Goal: Task Accomplishment & Management: Use online tool/utility

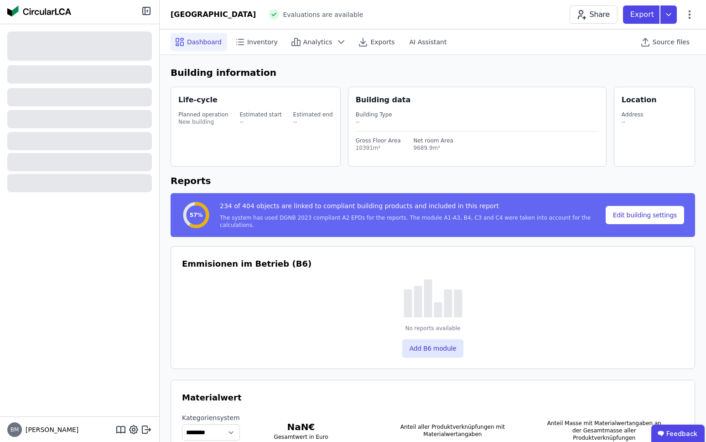
select select "*"
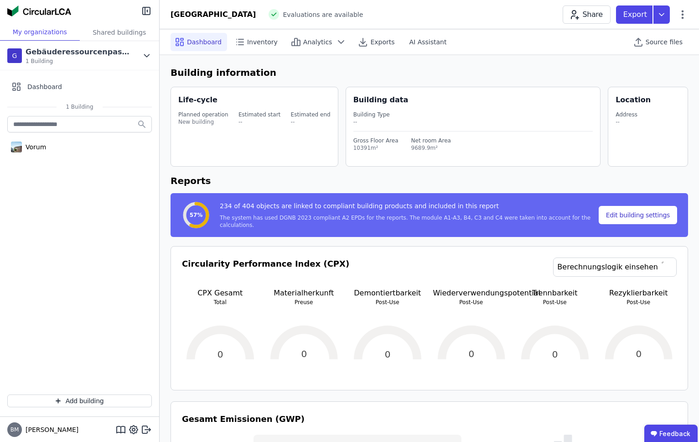
select select "*"
click at [647, 42] on span "Source files" at bounding box center [664, 41] width 37 height 9
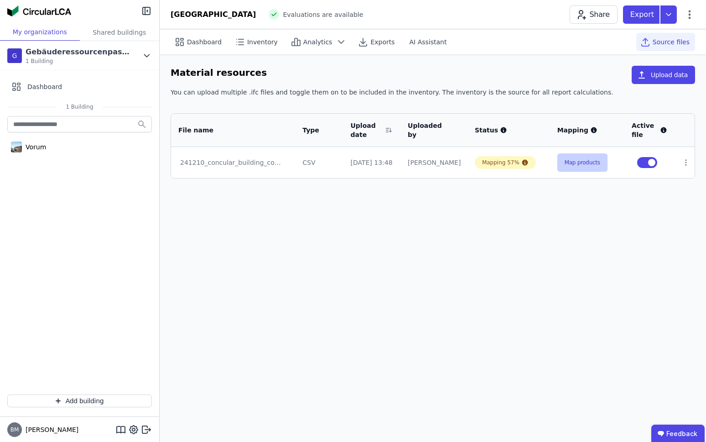
click at [586, 165] on button "Map products" at bounding box center [583, 162] width 50 height 18
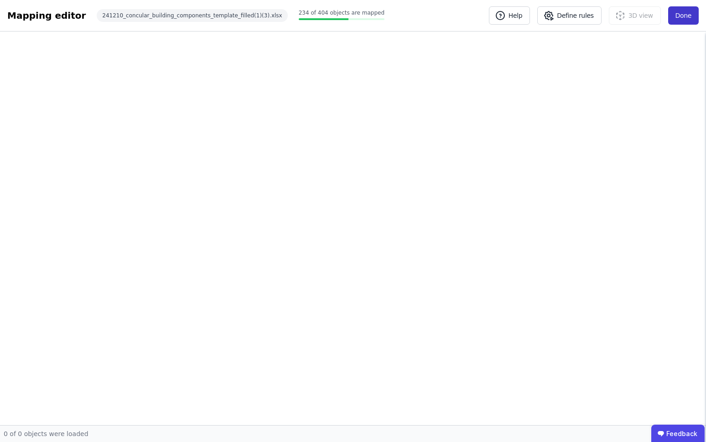
click at [683, 14] on button "Done" at bounding box center [683, 15] width 31 height 18
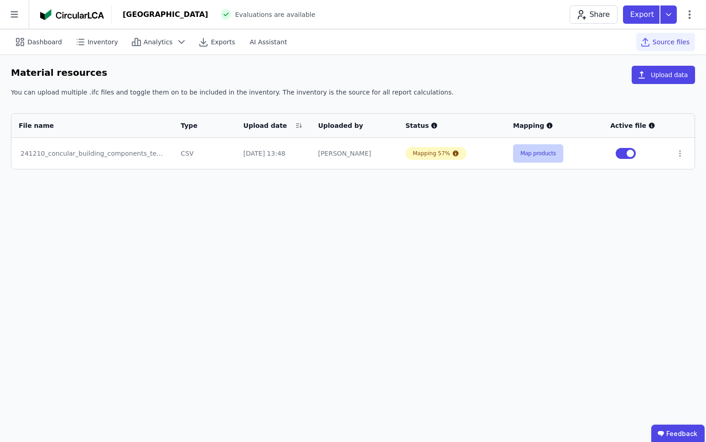
click at [518, 161] on button "Map products" at bounding box center [538, 153] width 50 height 18
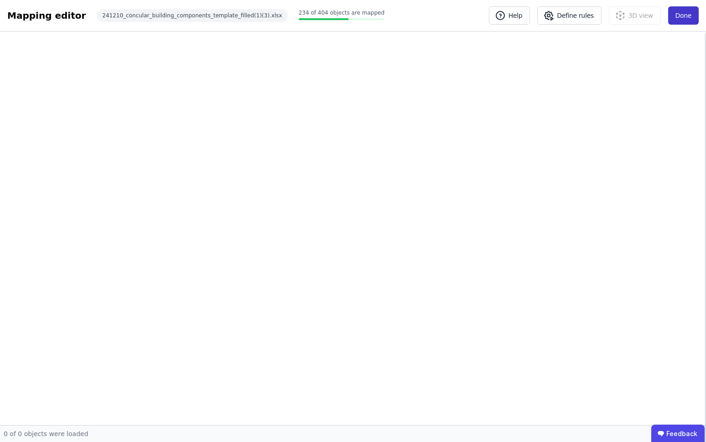
click at [684, 20] on button "Done" at bounding box center [683, 15] width 31 height 18
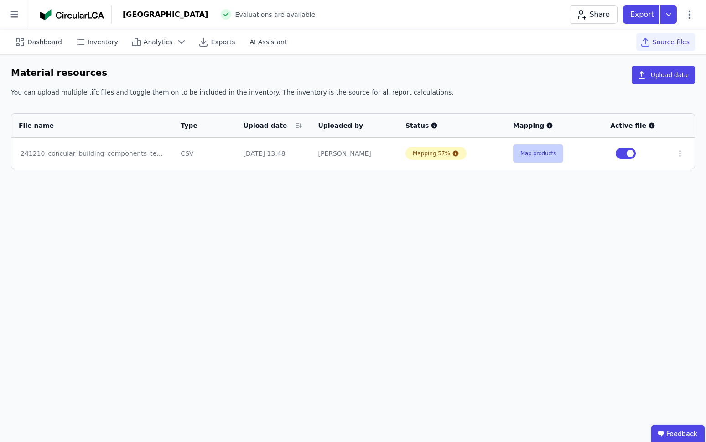
click at [558, 152] on button "Map products" at bounding box center [538, 153] width 50 height 18
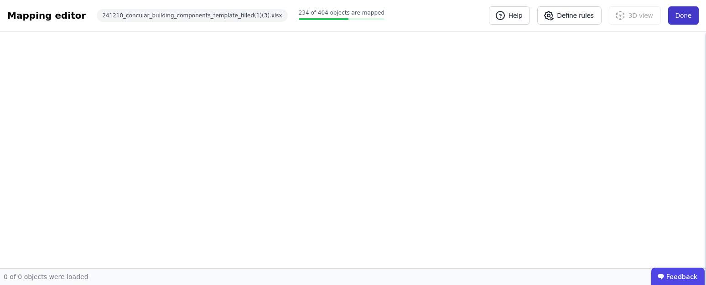
click at [677, 17] on button "Done" at bounding box center [683, 15] width 31 height 18
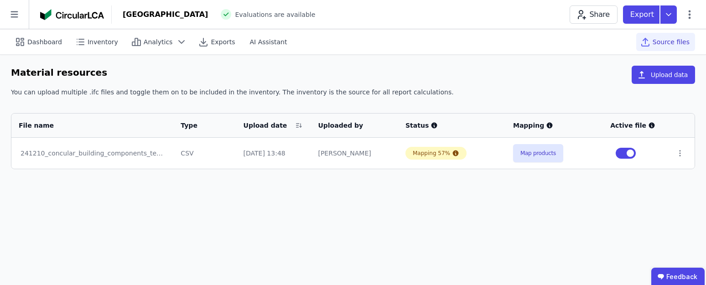
click at [193, 207] on div "Dashboard Inventory Analytics Exports AI Assistant Source files Material resour…" at bounding box center [353, 157] width 706 height 256
click at [365, 216] on div "Dashboard Inventory Analytics Exports AI Assistant Source files Material resour…" at bounding box center [353, 157] width 706 height 256
click at [56, 49] on div "Dashboard" at bounding box center [39, 42] width 57 height 18
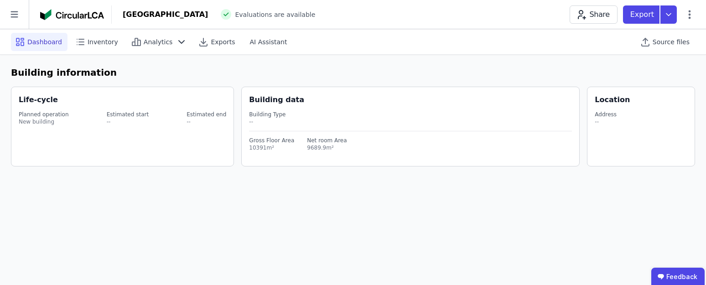
select select "*"
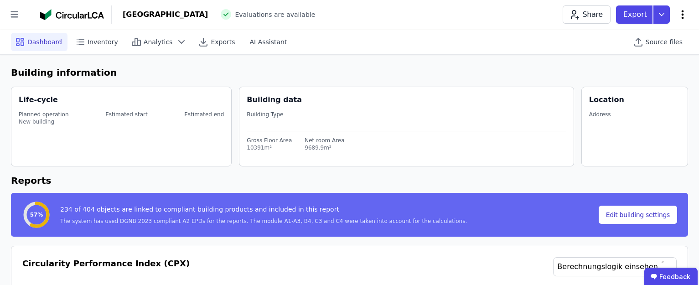
click at [685, 13] on icon at bounding box center [683, 14] width 11 height 11
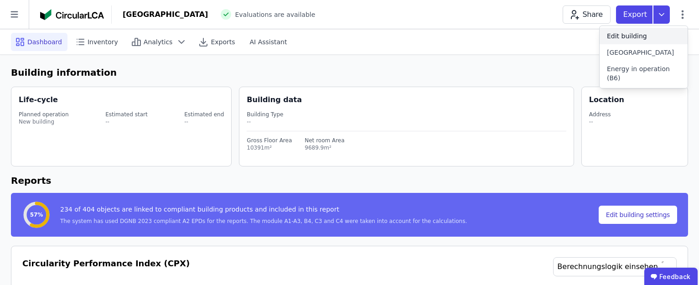
click at [662, 40] on div "Edit building" at bounding box center [644, 36] width 88 height 16
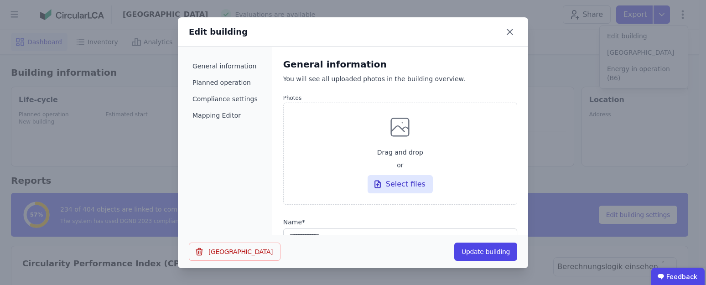
select select "*"
select select "**********"
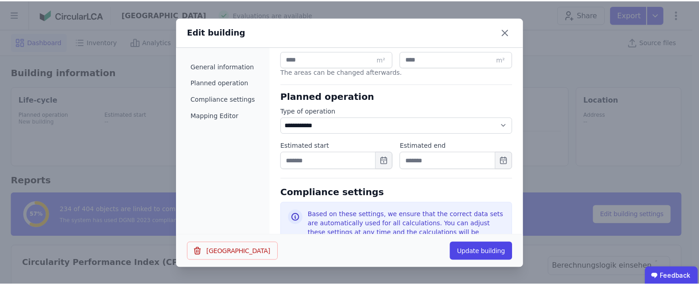
scroll to position [259, 0]
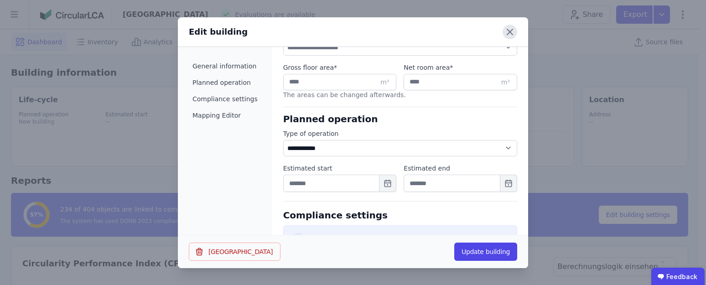
click at [515, 33] on icon at bounding box center [510, 32] width 15 height 15
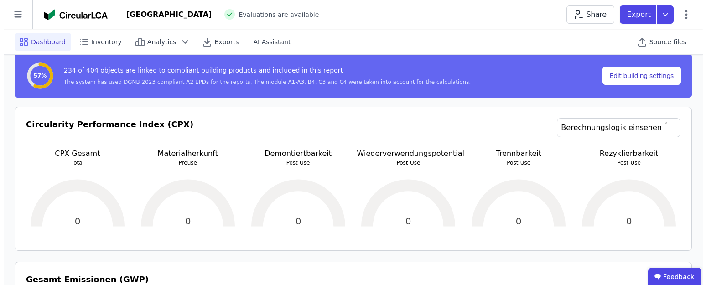
scroll to position [0, 0]
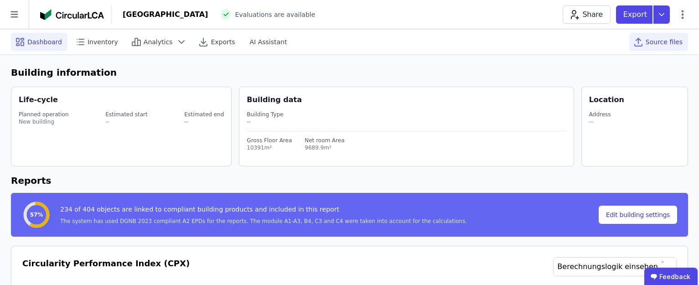
click at [662, 37] on span "Source files" at bounding box center [664, 41] width 37 height 9
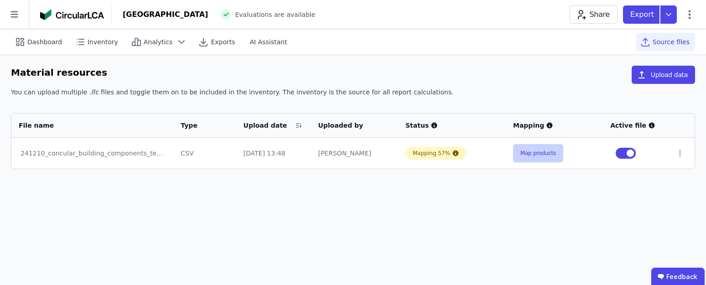
click at [555, 161] on button "Map products" at bounding box center [538, 153] width 50 height 18
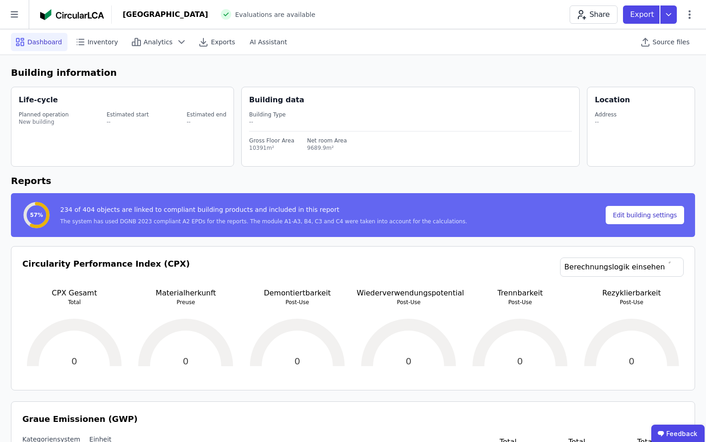
select select "*"
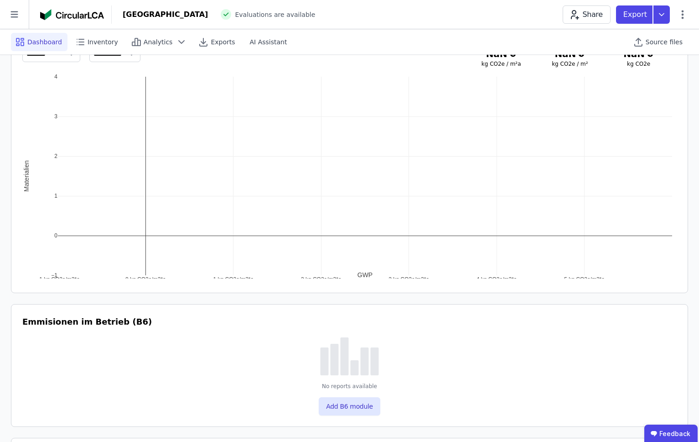
scroll to position [498, 0]
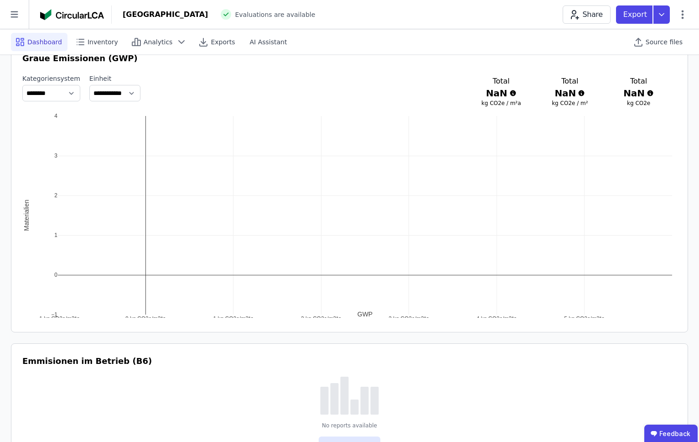
select select "*"
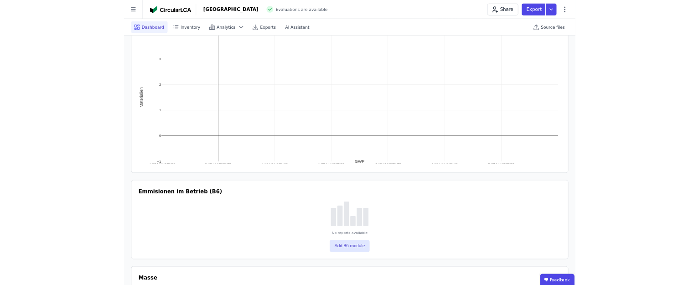
scroll to position [0, 0]
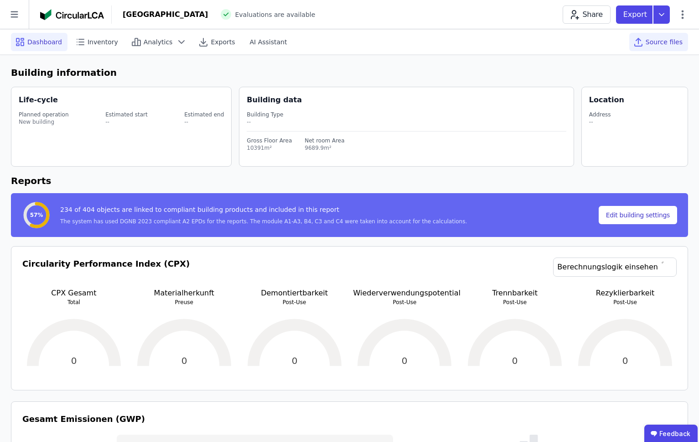
click at [665, 41] on span "Source files" at bounding box center [664, 41] width 37 height 9
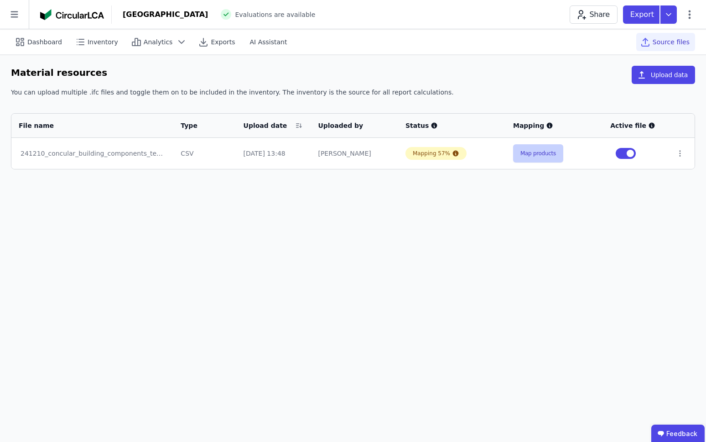
click at [527, 153] on button "Map products" at bounding box center [538, 153] width 50 height 18
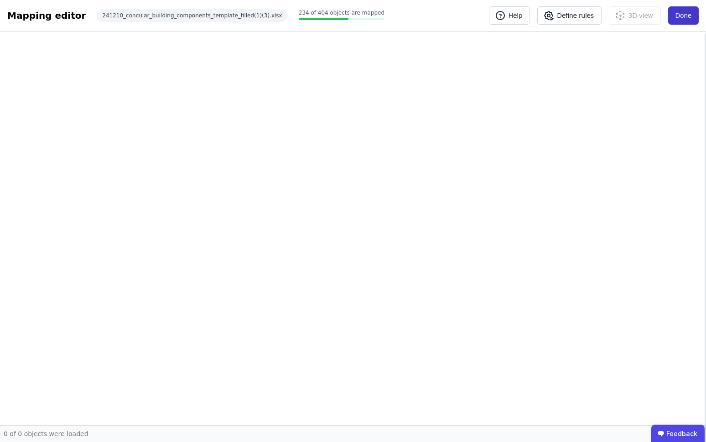
click at [685, 18] on button "Done" at bounding box center [683, 15] width 31 height 18
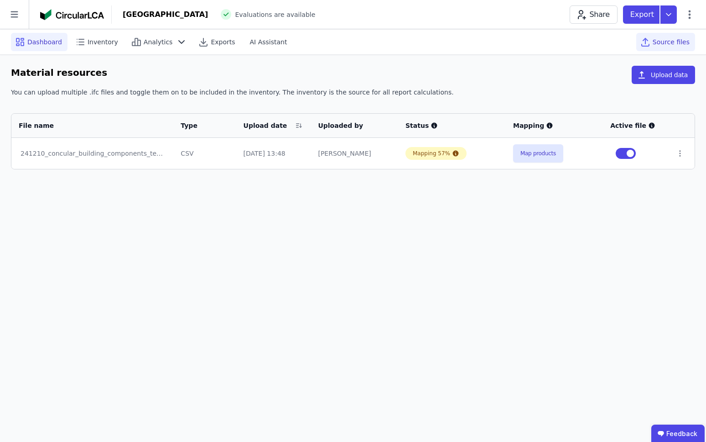
click at [37, 42] on span "Dashboard" at bounding box center [44, 41] width 35 height 9
select select "*"
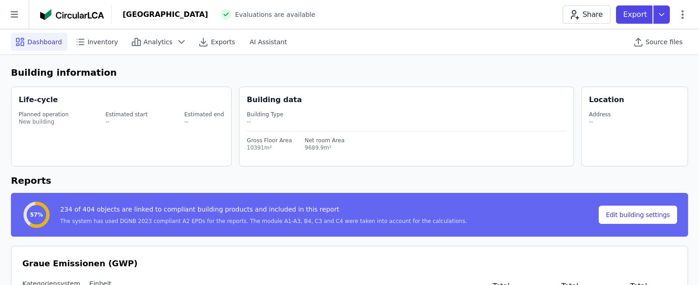
select select "*"
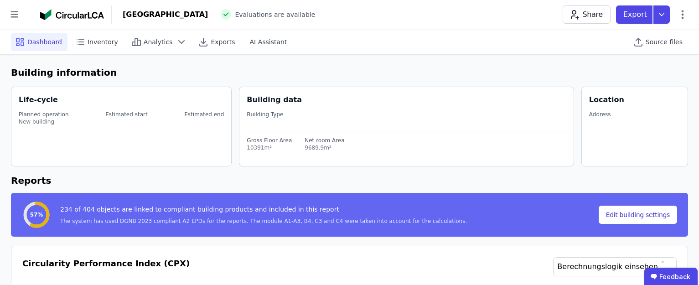
select select "*"
click at [150, 44] on span "Analytics" at bounding box center [158, 41] width 29 height 9
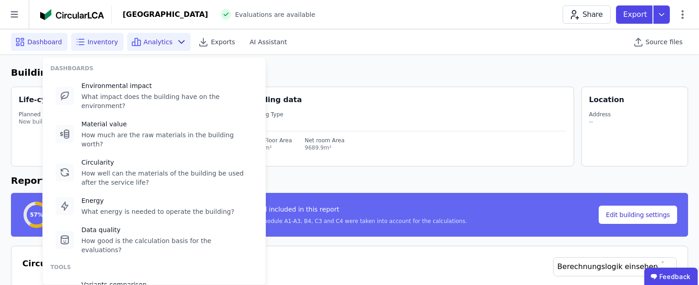
click at [104, 44] on span "Inventory" at bounding box center [103, 41] width 31 height 9
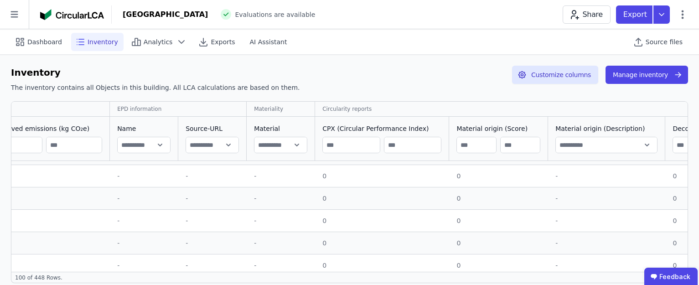
scroll to position [767, 981]
drag, startPoint x: 406, startPoint y: 267, endPoint x: 503, endPoint y: 270, distance: 97.2
click at [517, 270] on div "General information Linked building product LCA reports EPD information Materia…" at bounding box center [350, 186] width 678 height 171
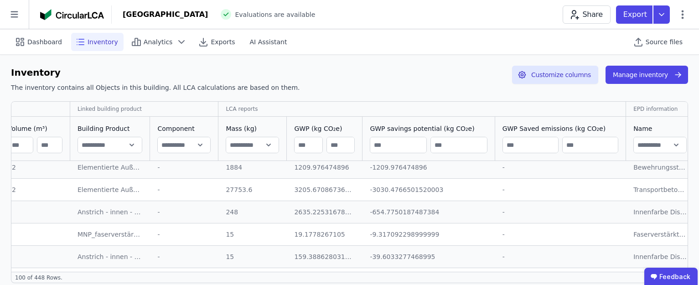
scroll to position [1945, 465]
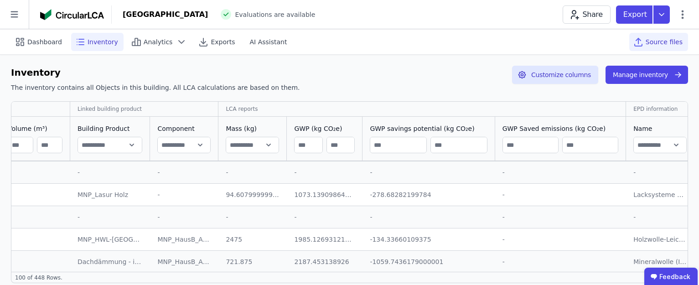
click at [667, 43] on span "Source files" at bounding box center [664, 41] width 37 height 9
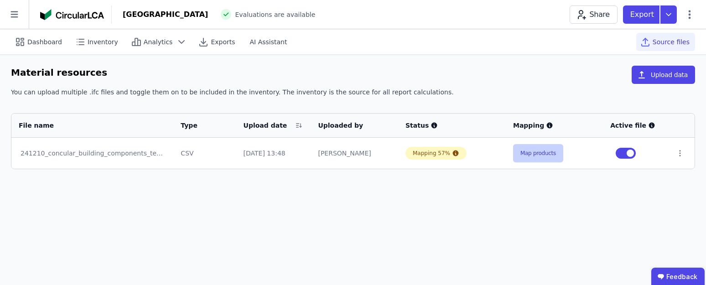
click at [536, 152] on button "Map products" at bounding box center [538, 153] width 50 height 18
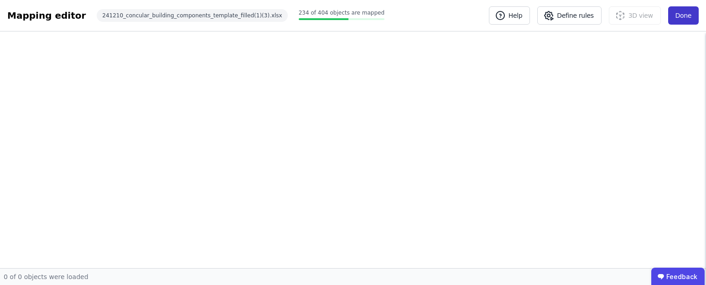
click at [674, 17] on button "Done" at bounding box center [683, 15] width 31 height 18
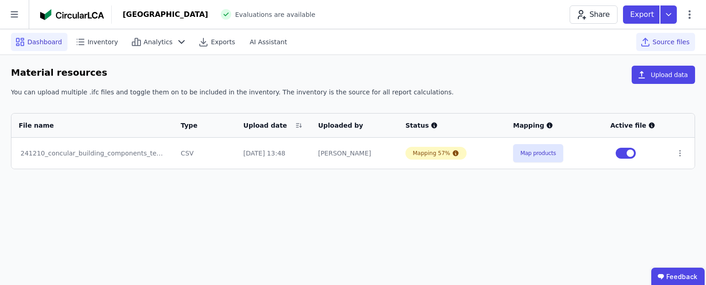
click at [40, 46] on span "Dashboard" at bounding box center [44, 41] width 35 height 9
select select "*"
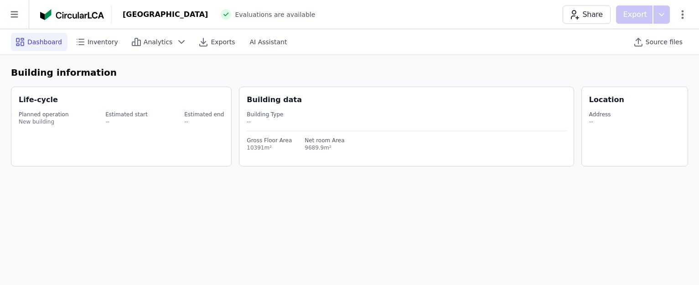
select select "*"
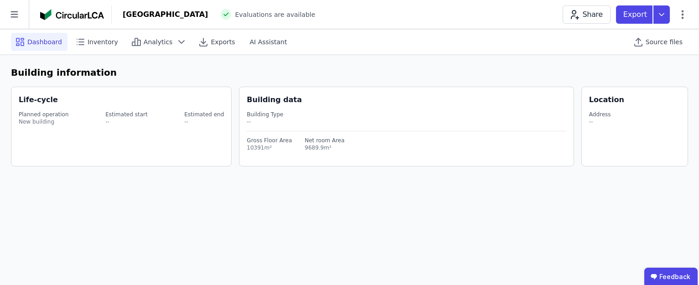
select select "*"
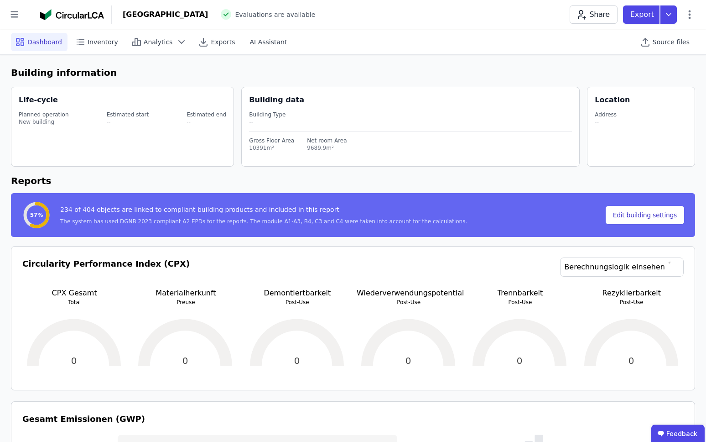
select select "*"
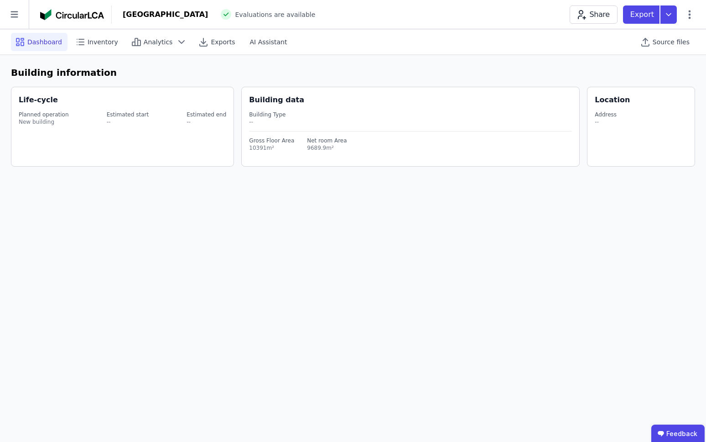
select select "*"
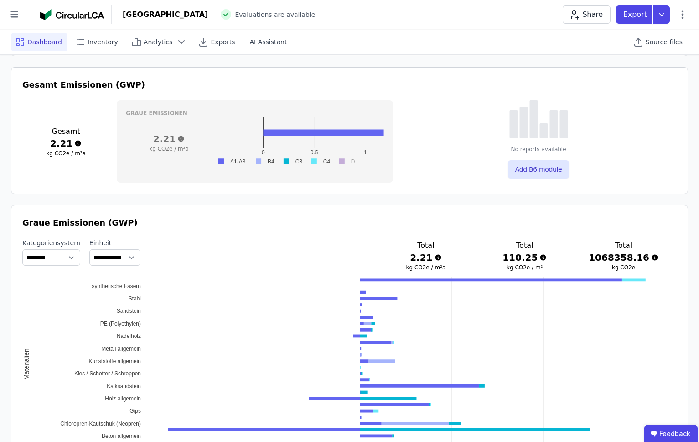
scroll to position [178, 0]
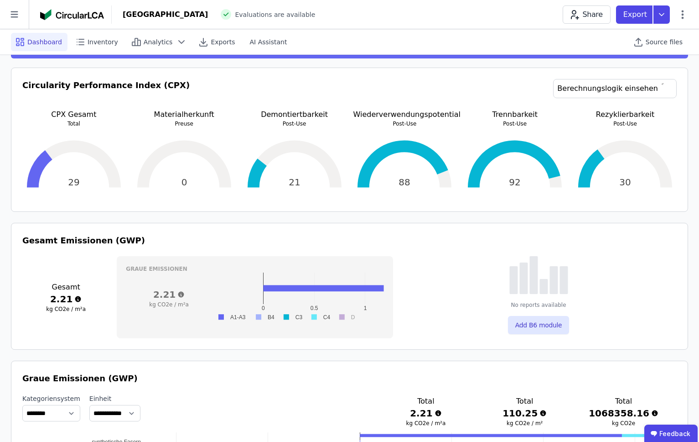
select select "*"
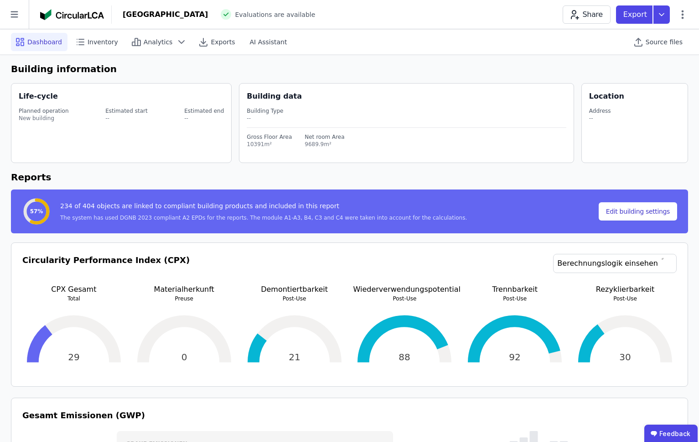
scroll to position [5, 0]
